Goal: Navigation & Orientation: Go to known website

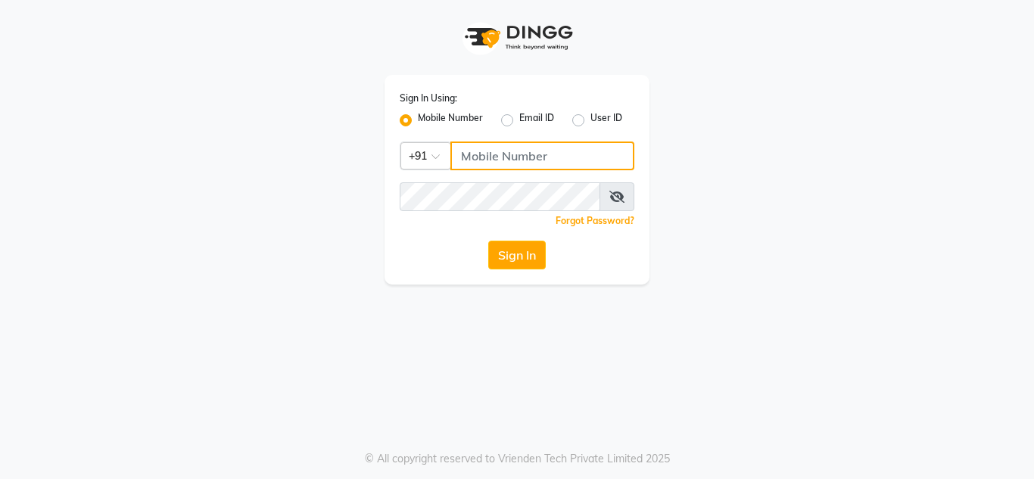
click at [485, 160] on input "Username" at bounding box center [542, 156] width 184 height 29
click at [484, 153] on input "999999999" at bounding box center [542, 156] width 184 height 29
click at [509, 154] on input "999999999" at bounding box center [542, 156] width 184 height 29
type input "999999999"
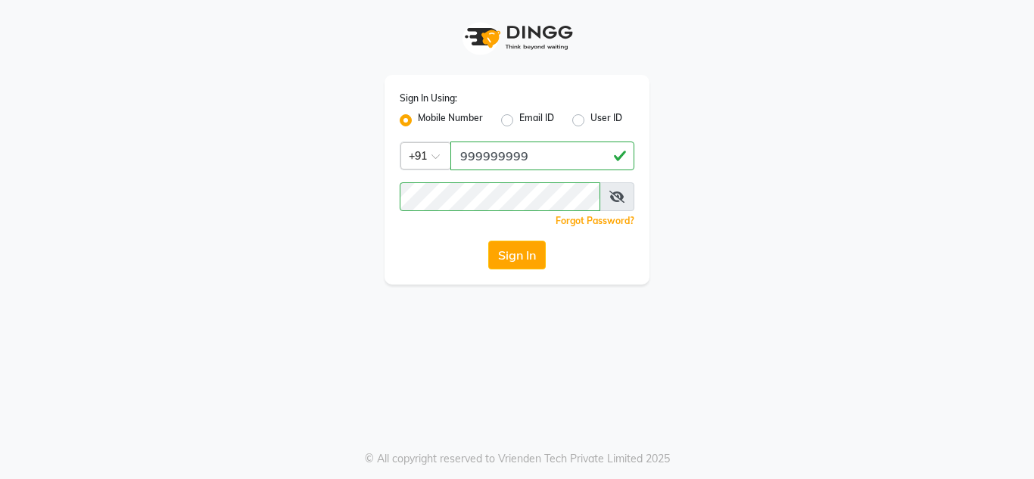
click at [617, 198] on icon at bounding box center [616, 197] width 15 height 12
click at [504, 257] on button "Sign In" at bounding box center [517, 255] width 58 height 29
